Goal: Information Seeking & Learning: Learn about a topic

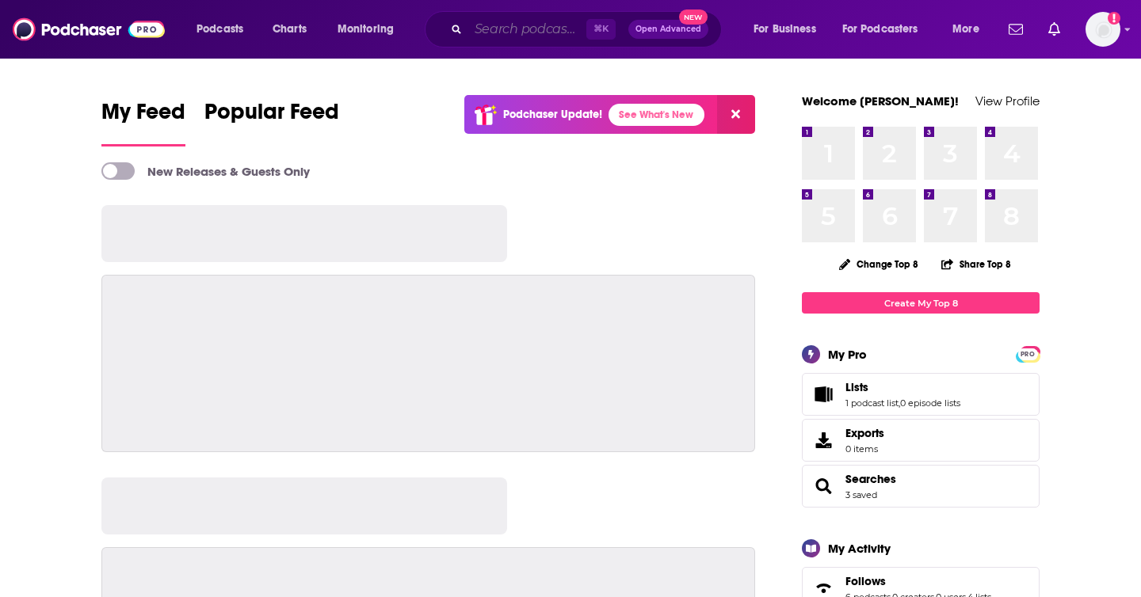
click at [535, 29] on input "Search podcasts, credits, & more..." at bounding box center [527, 29] width 118 height 25
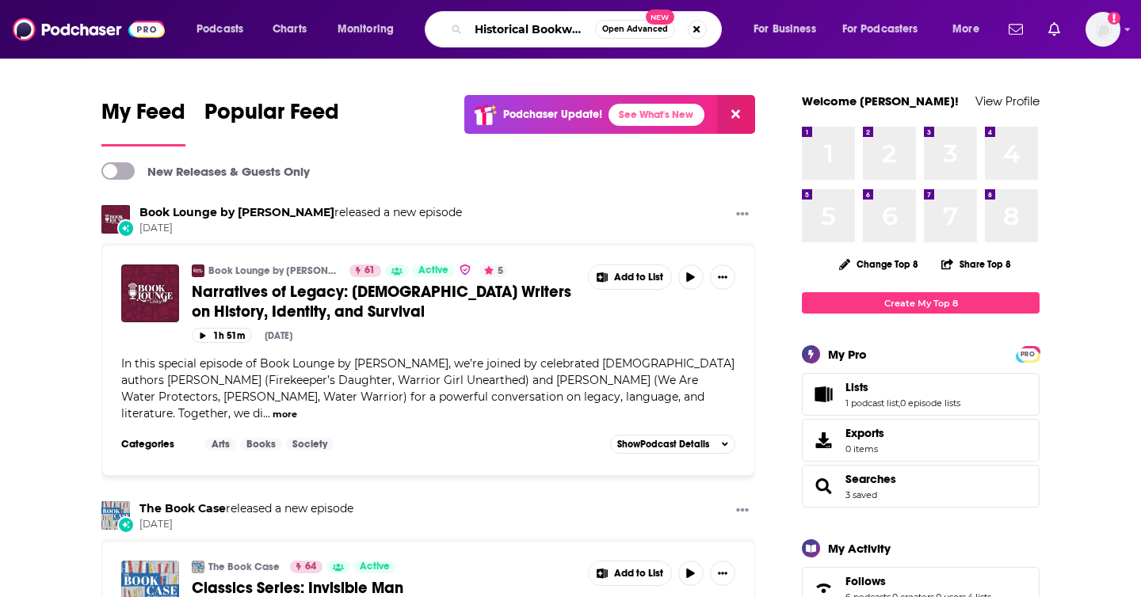
scroll to position [0, 10]
type input "Historical Bookworm"
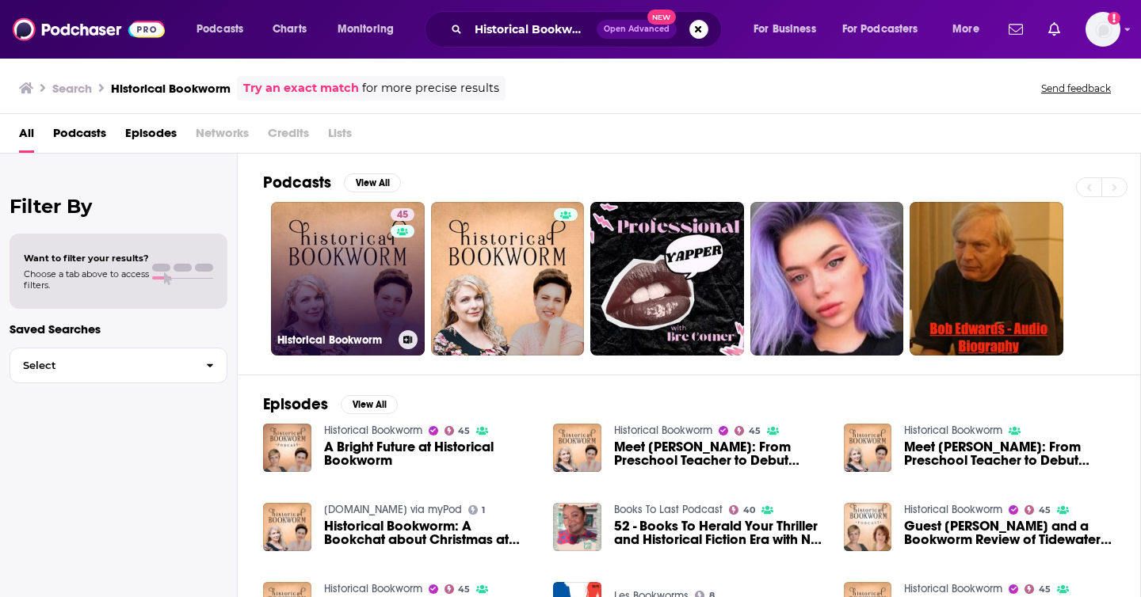
click at [304, 257] on link "45 Historical Bookworm" at bounding box center [348, 279] width 154 height 154
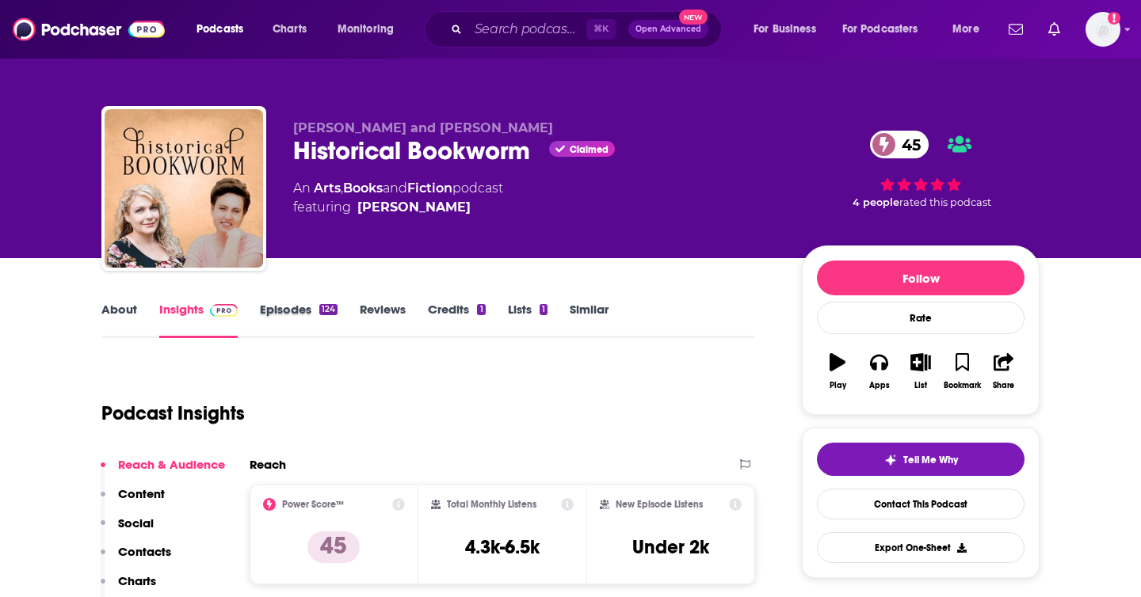
click at [355, 314] on div "Episodes 124" at bounding box center [310, 320] width 100 height 36
click at [300, 312] on link "Episodes 124" at bounding box center [299, 320] width 78 height 36
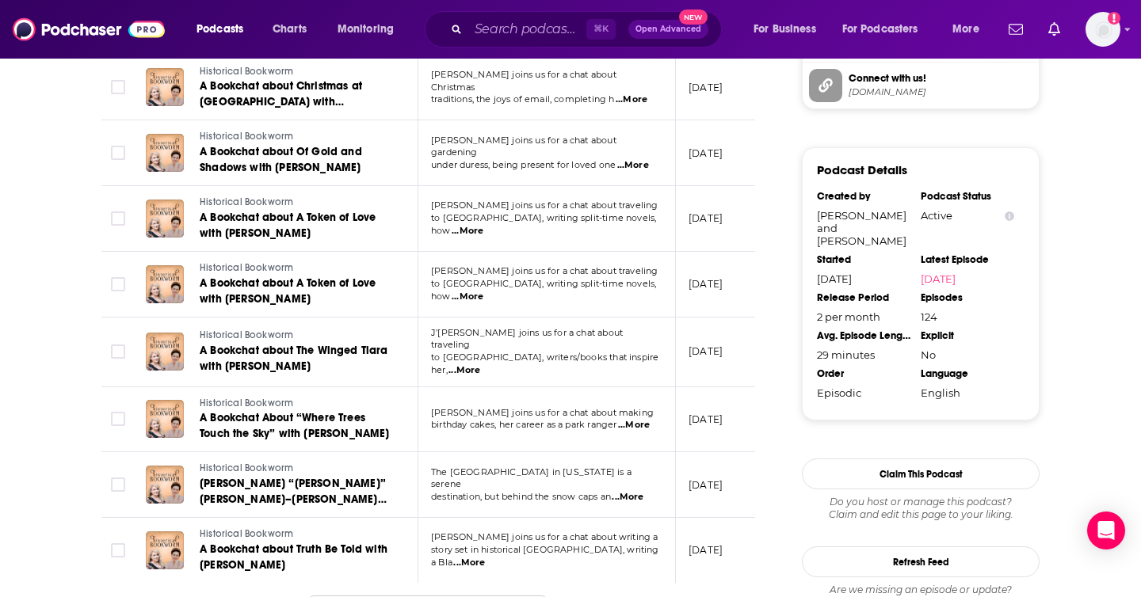
scroll to position [1781, 0]
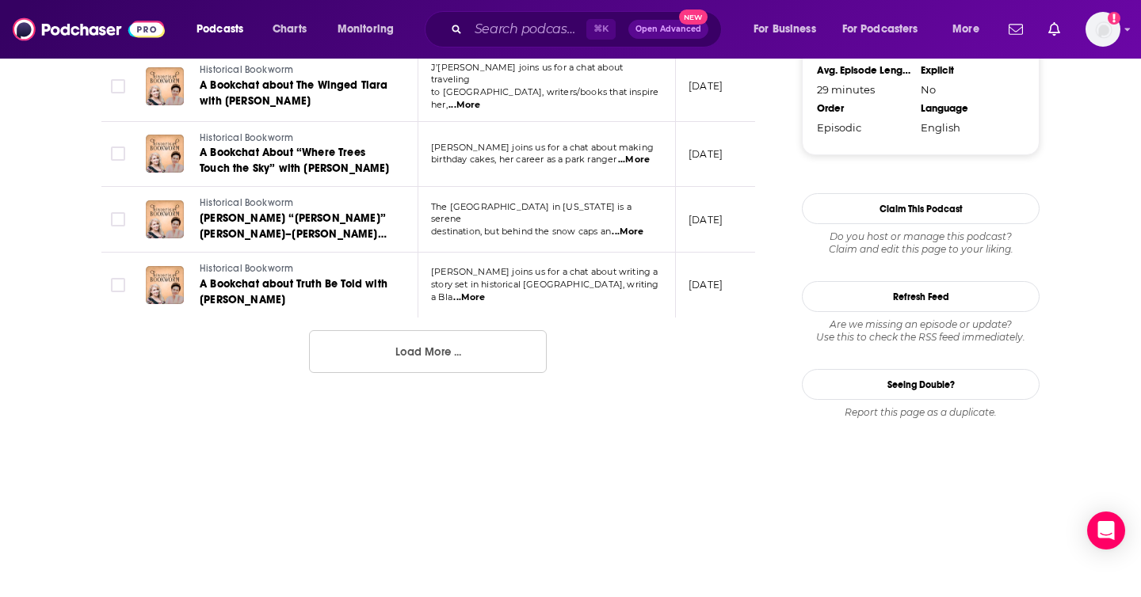
click at [512, 333] on button "Load More ..." at bounding box center [428, 351] width 238 height 43
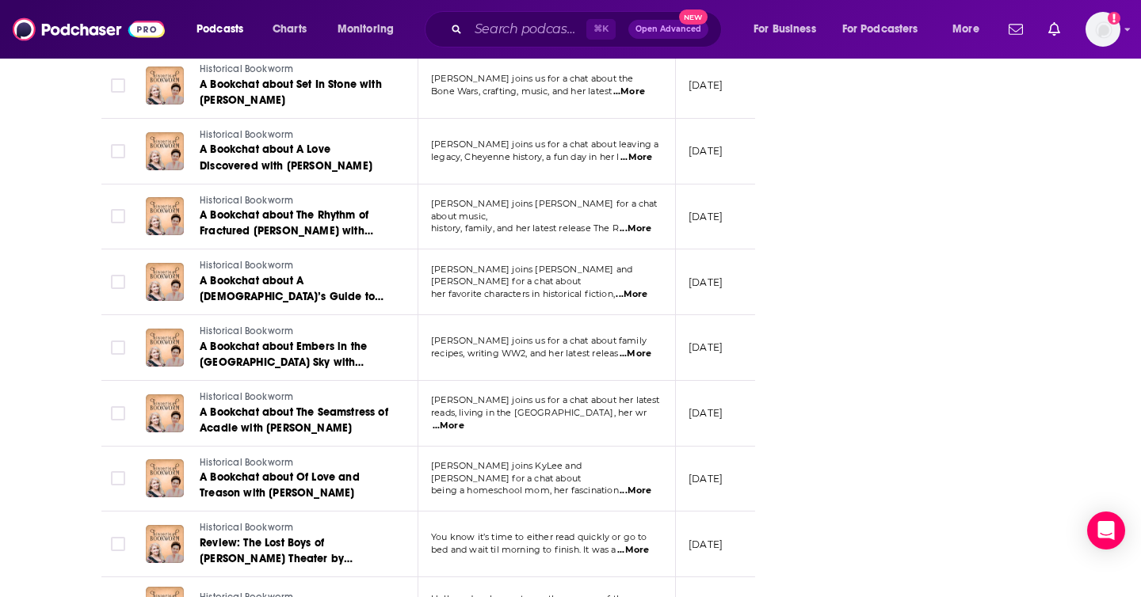
scroll to position [1705, 0]
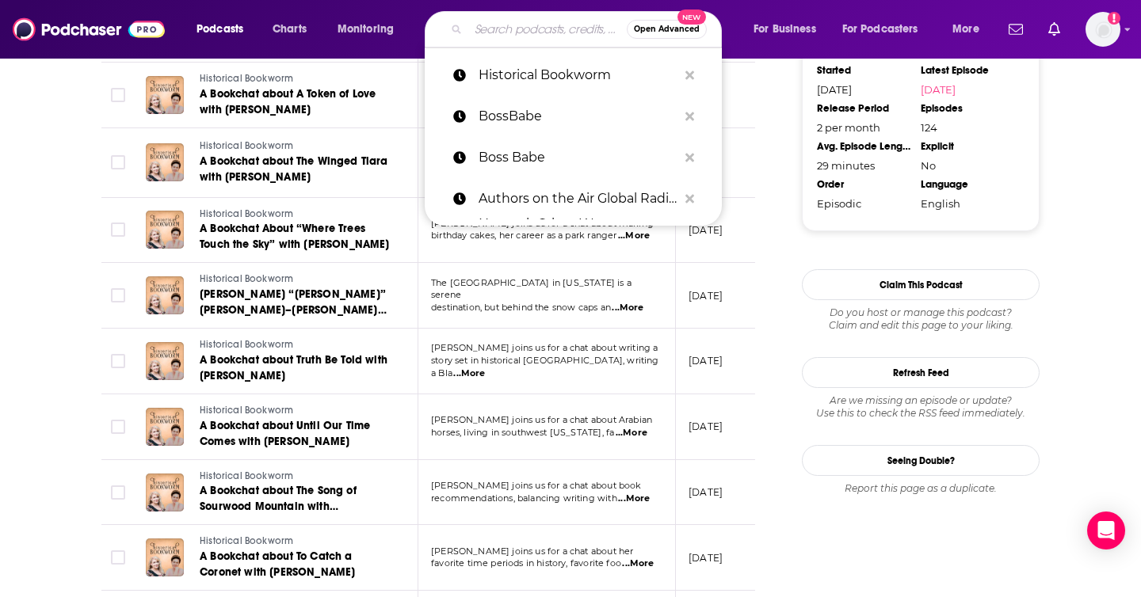
click at [523, 31] on input "Search podcasts, credits, & more..." at bounding box center [547, 29] width 158 height 25
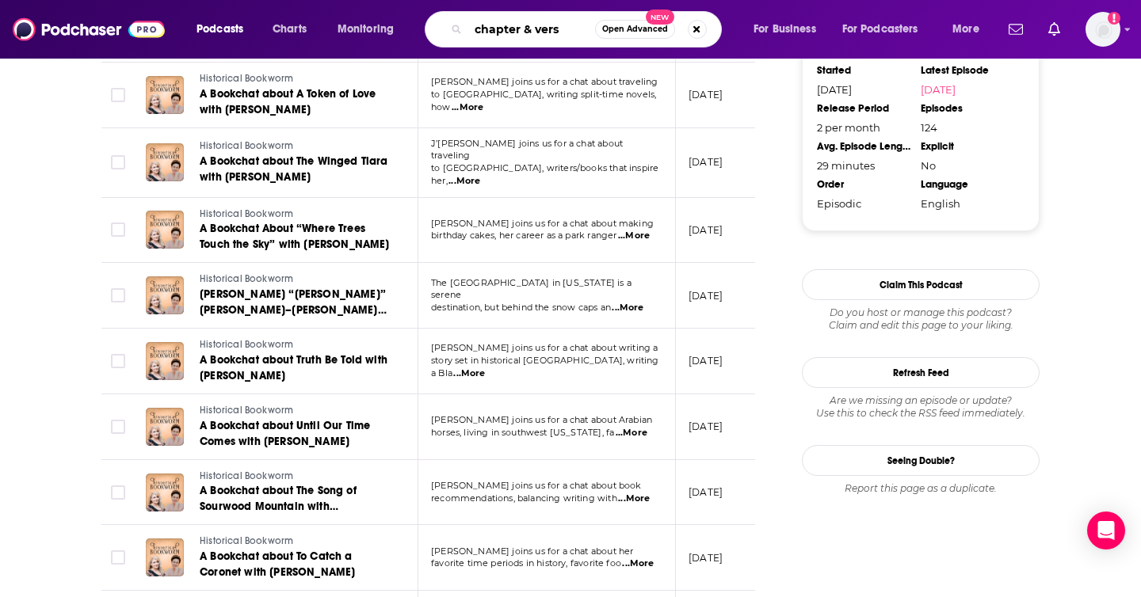
type input "chapter & verse"
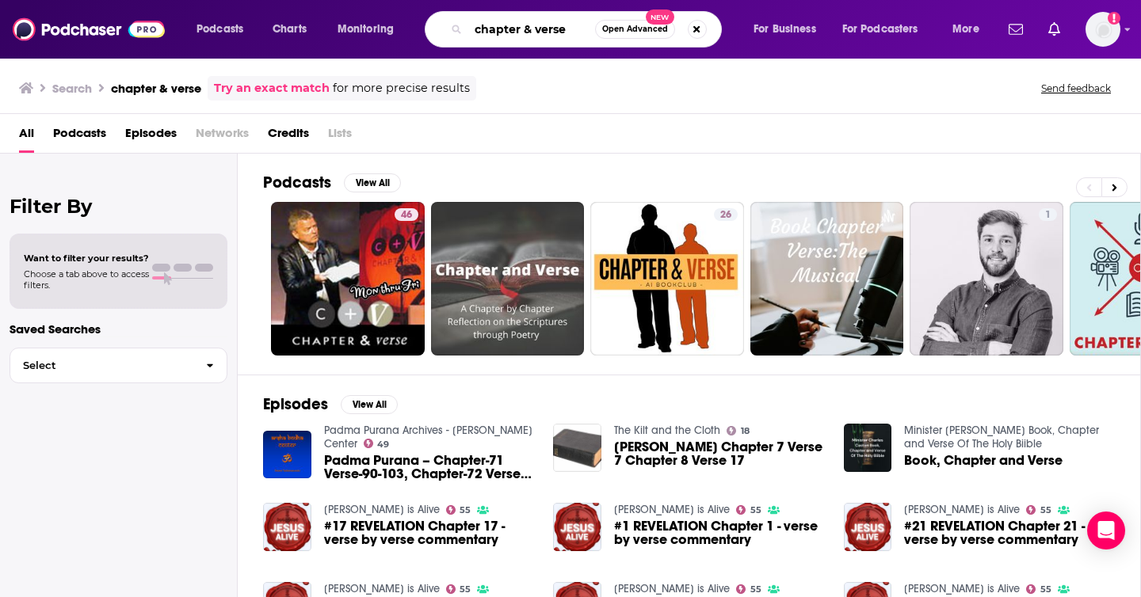
click at [522, 34] on input "chapter & verse" at bounding box center [531, 29] width 127 height 25
type input "siriusxm chapter and verse"
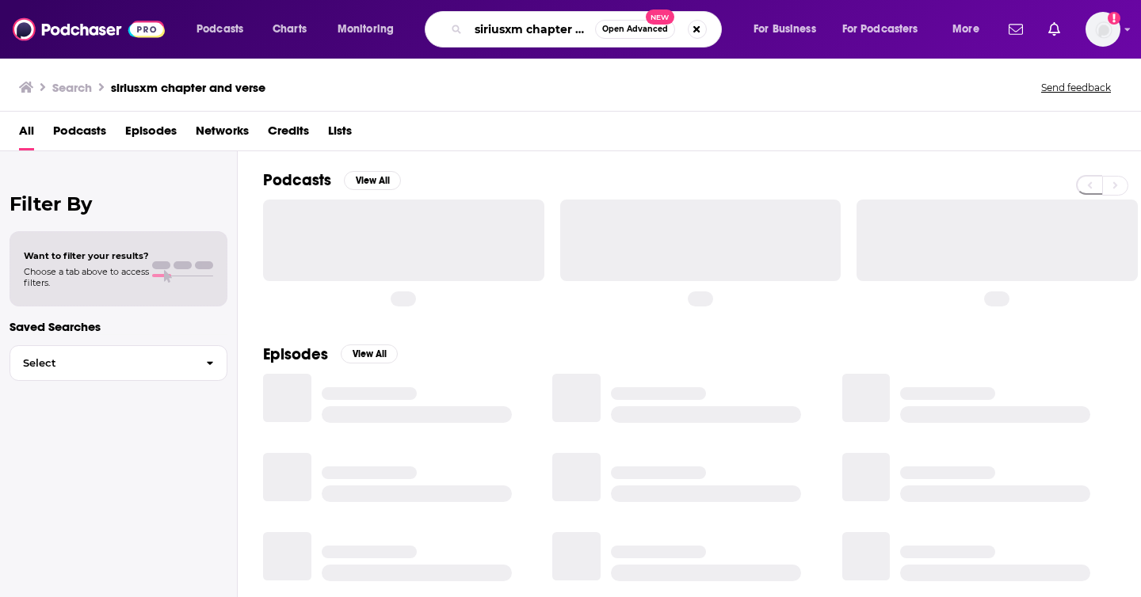
click at [507, 29] on input "siriusxm chapter and verse" at bounding box center [531, 29] width 127 height 25
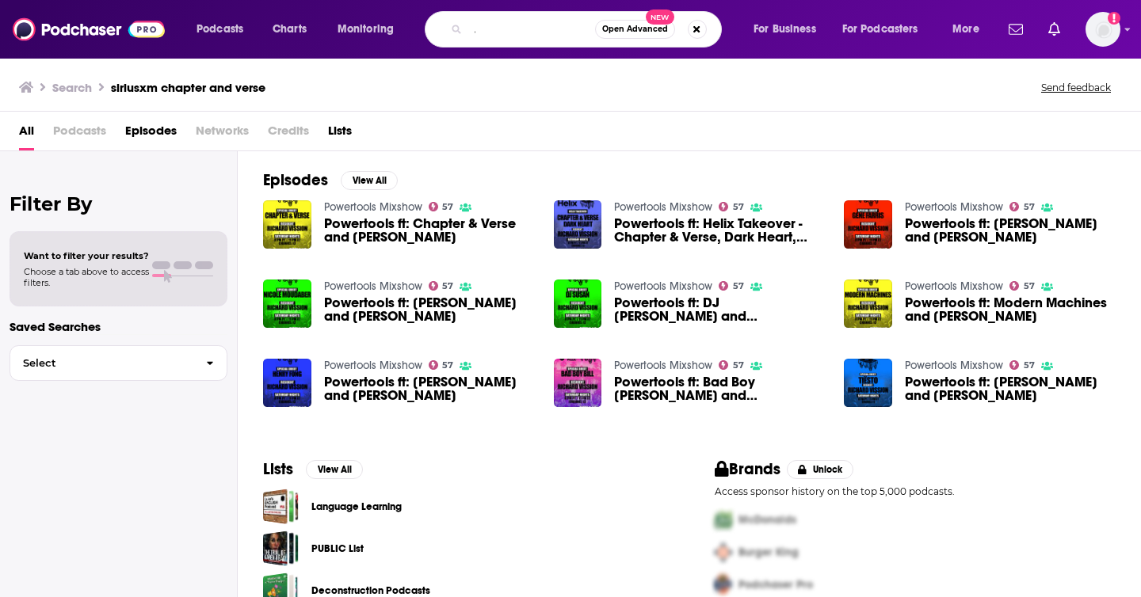
scroll to position [0, 122]
type input "The Shit No One Tells You About Writing"
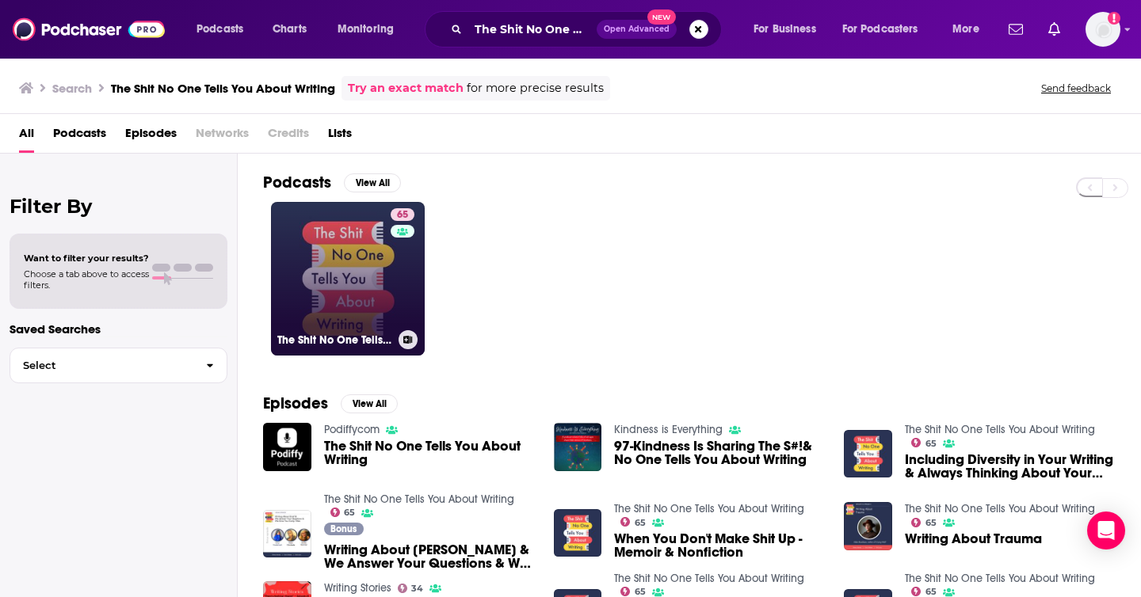
click at [409, 265] on div "65" at bounding box center [404, 269] width 28 height 122
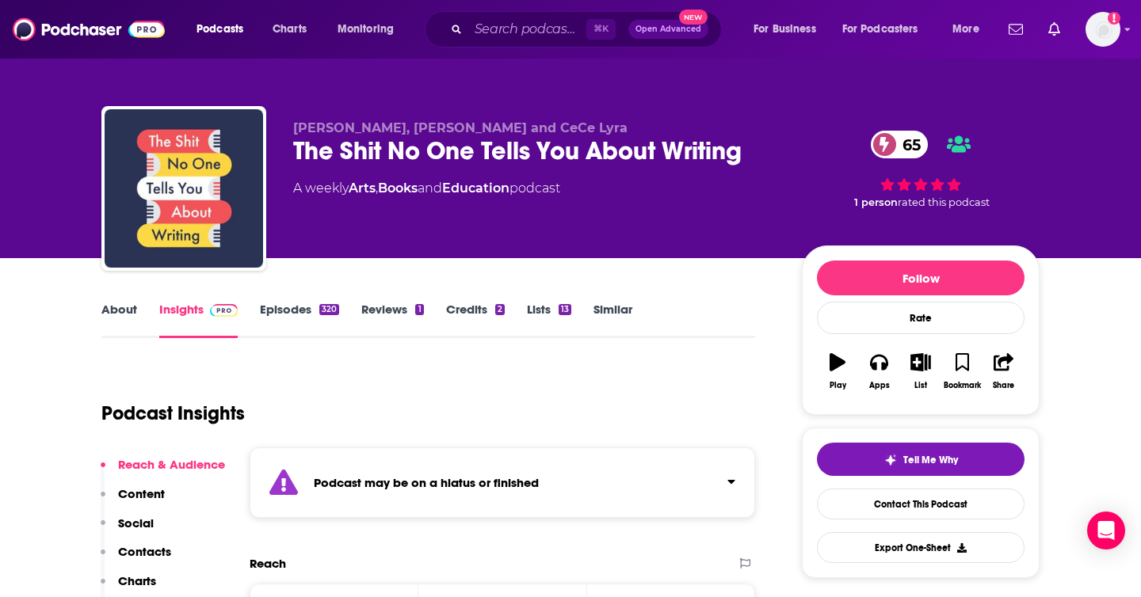
click at [181, 311] on link "Insights" at bounding box center [198, 320] width 78 height 36
click at [322, 333] on link "Episodes 320" at bounding box center [299, 320] width 79 height 36
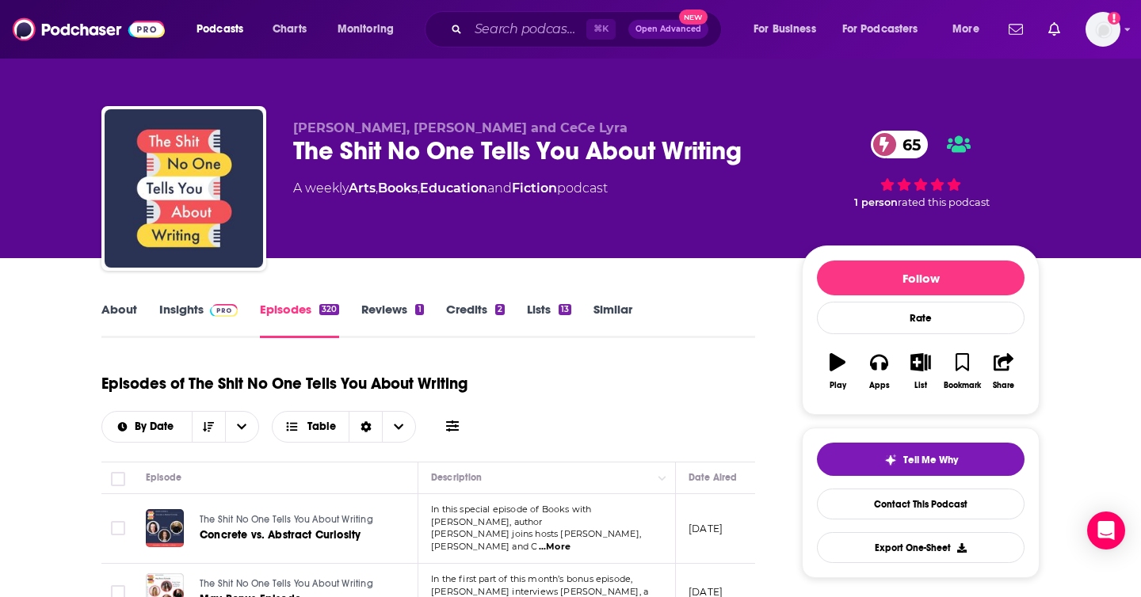
click at [128, 312] on link "About" at bounding box center [119, 320] width 36 height 36
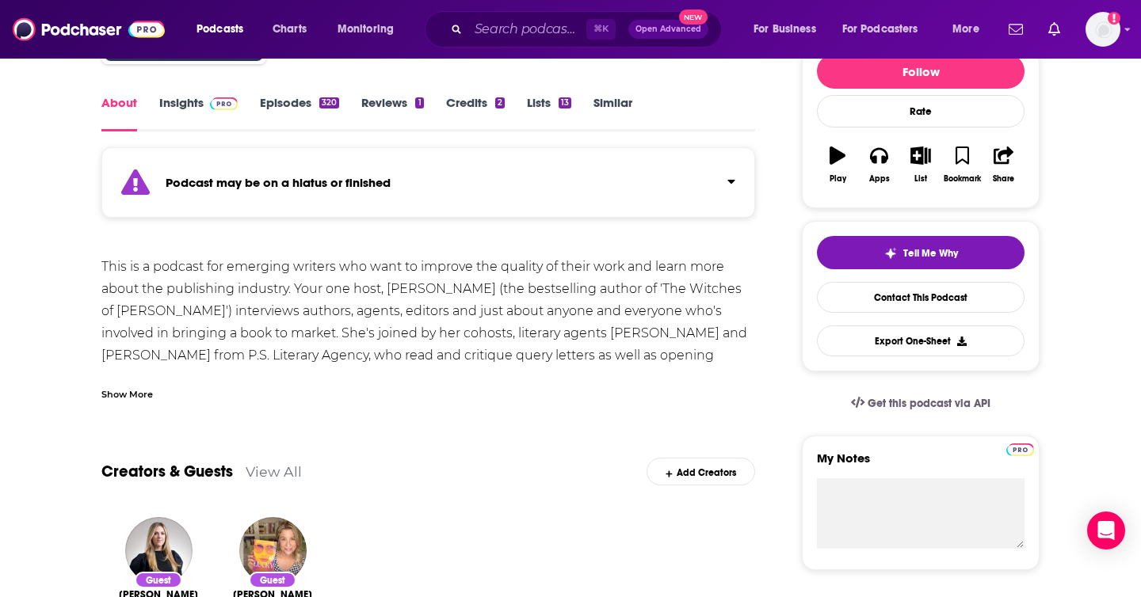
scroll to position [316, 0]
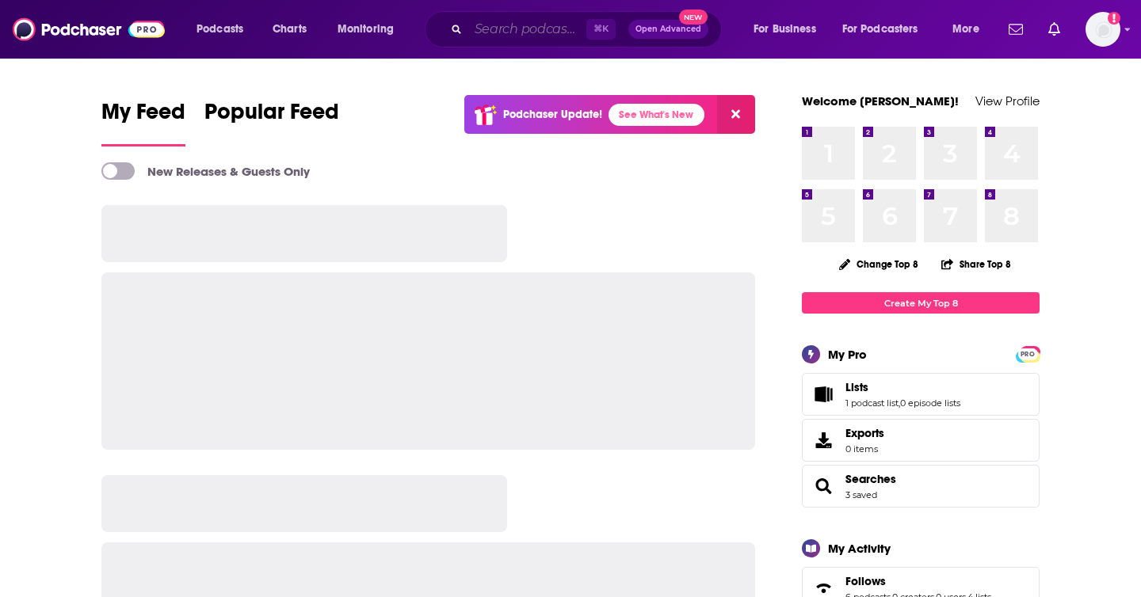
click at [477, 23] on input "Search podcasts, credits, & more..." at bounding box center [527, 29] width 118 height 25
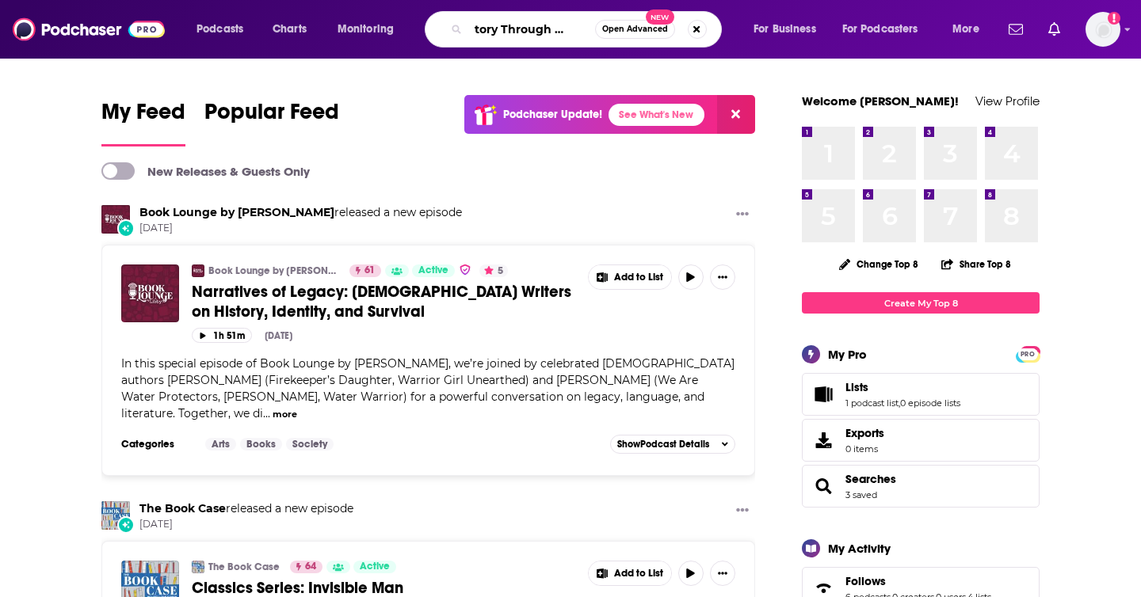
scroll to position [0, 25]
type input "History Through Fiction"
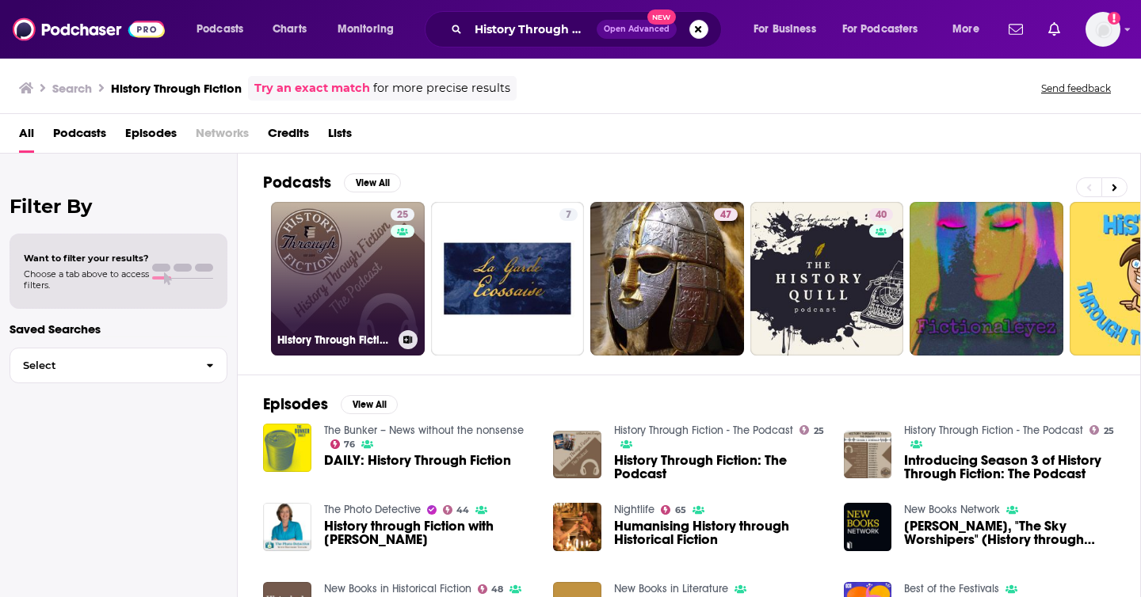
click at [337, 271] on link "25 History Through Fiction - The Podcast" at bounding box center [348, 279] width 154 height 154
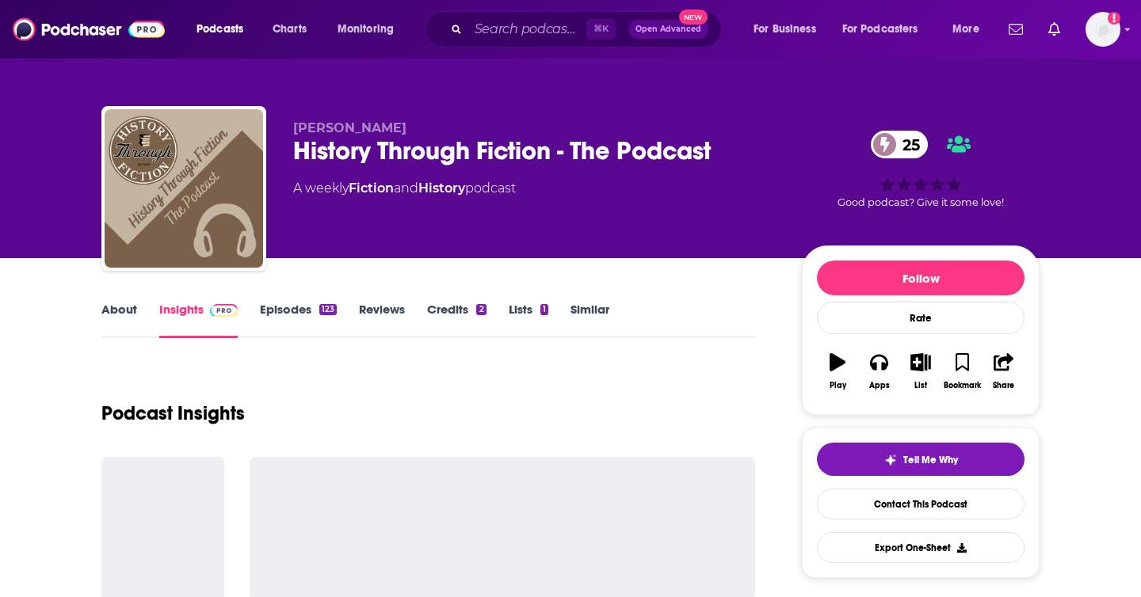
click at [297, 306] on link "Episodes 123" at bounding box center [298, 320] width 77 height 36
